Goal: Task Accomplishment & Management: Manage account settings

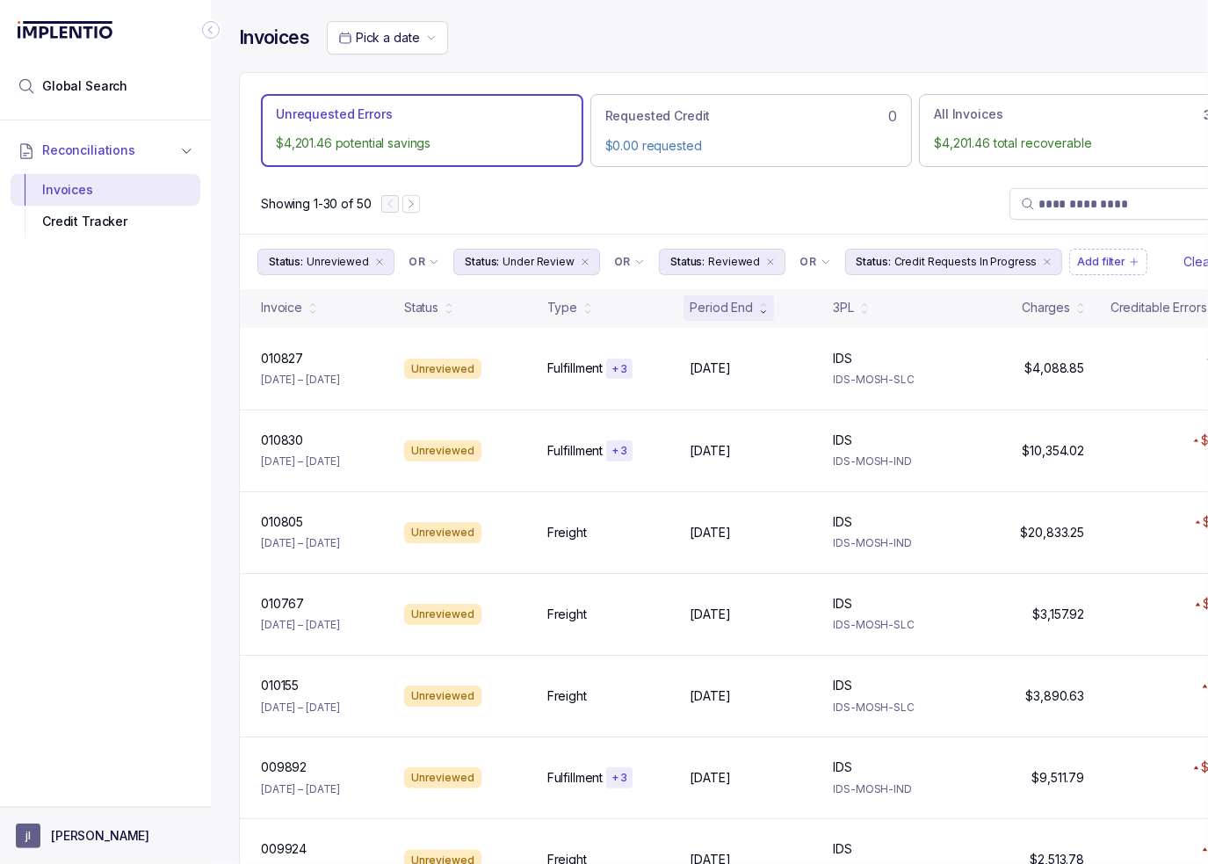
click at [70, 839] on p "[PERSON_NAME]" at bounding box center [100, 836] width 98 height 18
click at [65, 801] on p "Logout" at bounding box center [116, 798] width 146 height 18
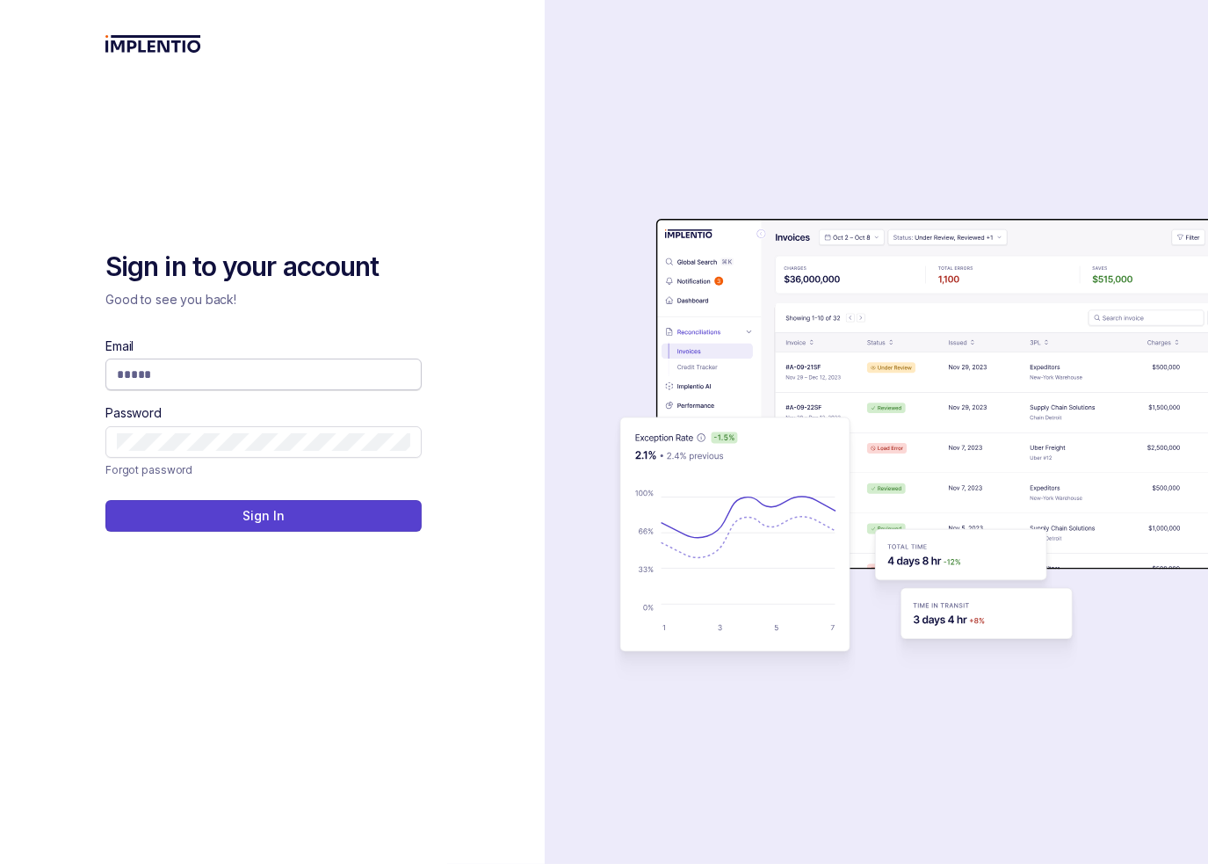
click at [214, 382] on input "Email" at bounding box center [264, 375] width 294 height 18
type input "**********"
